Goal: Task Accomplishment & Management: Manage account settings

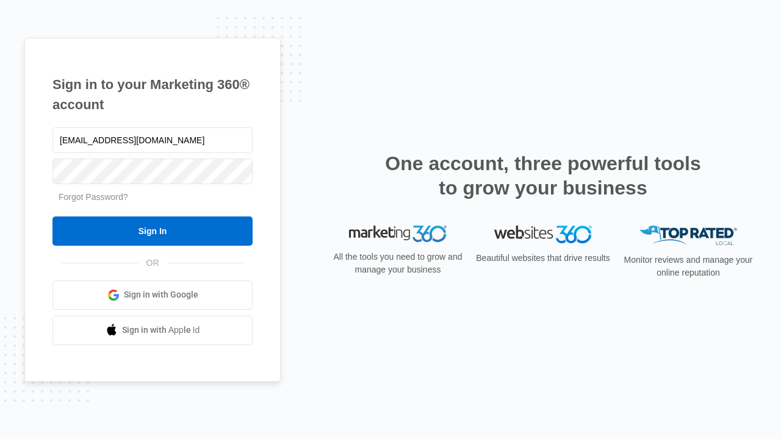
type input "[EMAIL_ADDRESS][DOMAIN_NAME]"
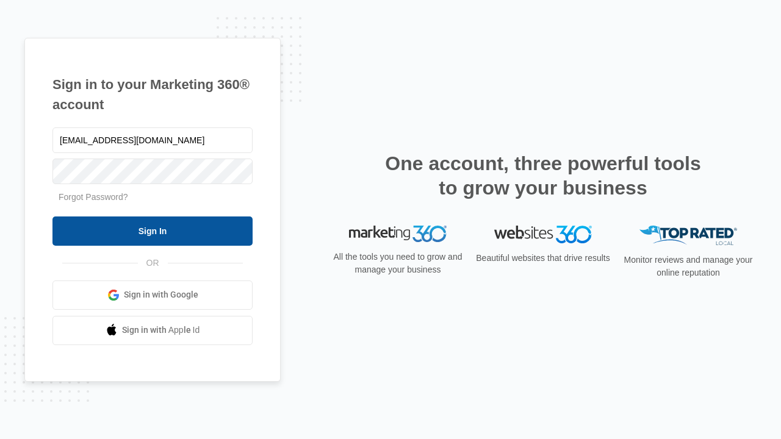
click at [153, 231] on input "Sign In" at bounding box center [152, 231] width 200 height 29
